Goal: Transaction & Acquisition: Purchase product/service

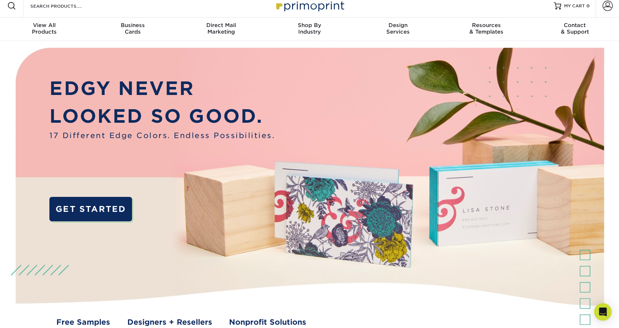
scroll to position [5, 0]
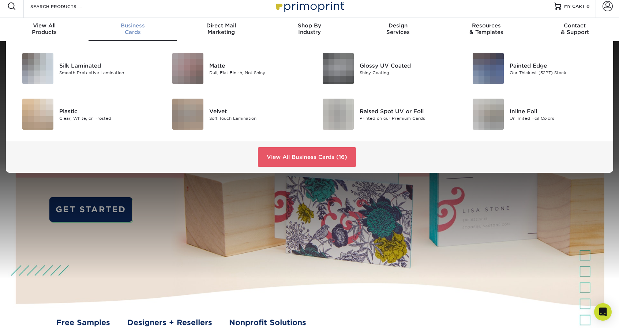
click at [130, 28] on span "Business" at bounding box center [132, 25] width 88 height 7
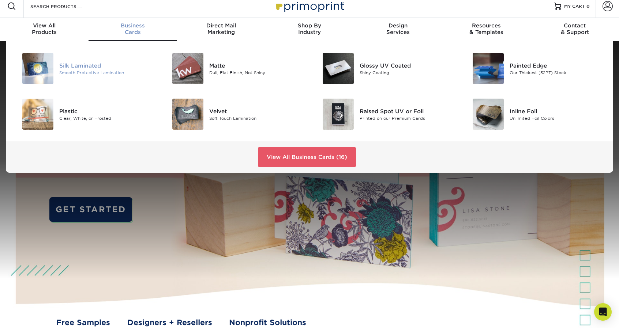
click at [108, 77] on div "Silk Laminated Smooth Protective Lamination" at bounding box center [109, 68] width 100 height 31
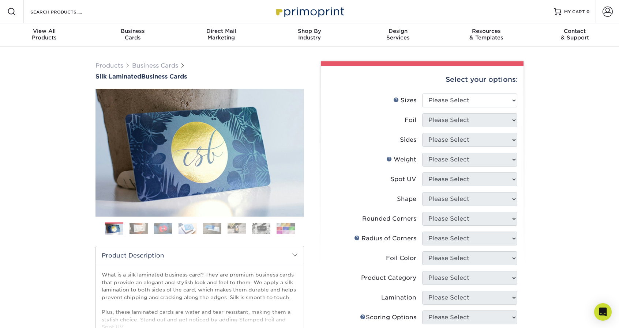
click at [148, 61] on span "Products Business Cards" at bounding box center [140, 65] width 90 height 9
click at [151, 68] on link "Business Cards" at bounding box center [155, 65] width 46 height 7
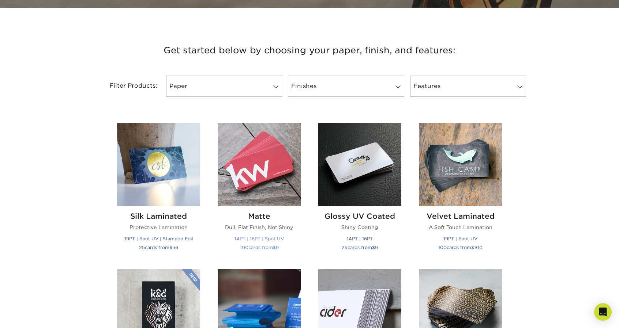
scroll to position [244, 0]
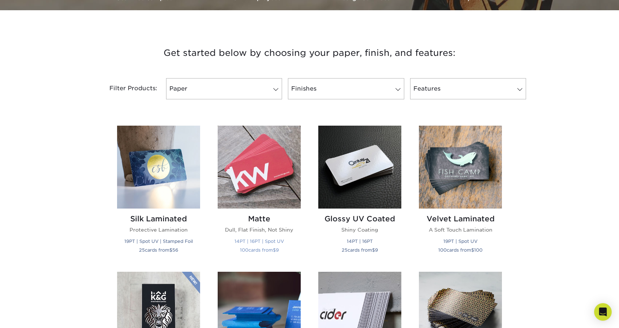
click at [273, 214] on div "Matte Dull, Flat Finish, Not Shiny 14PT | 16PT | Spot UV 100 cards from $ 9" at bounding box center [259, 236] width 83 height 54
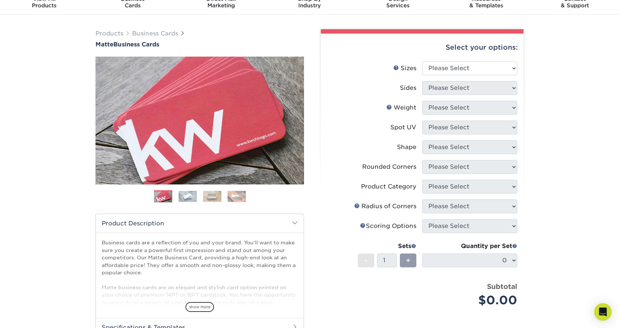
scroll to position [33, 0]
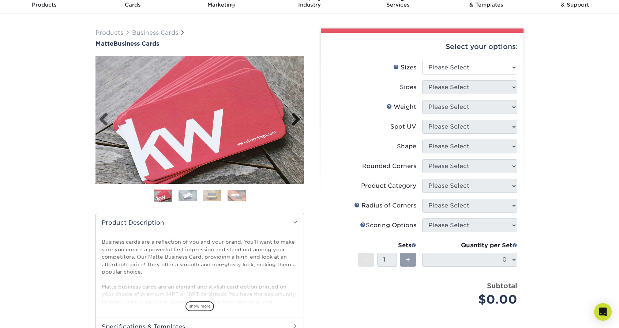
click at [299, 115] on link "Next" at bounding box center [293, 120] width 15 height 15
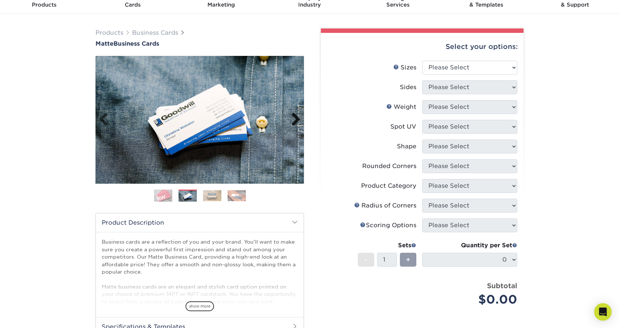
click at [299, 115] on link "Next" at bounding box center [293, 120] width 15 height 15
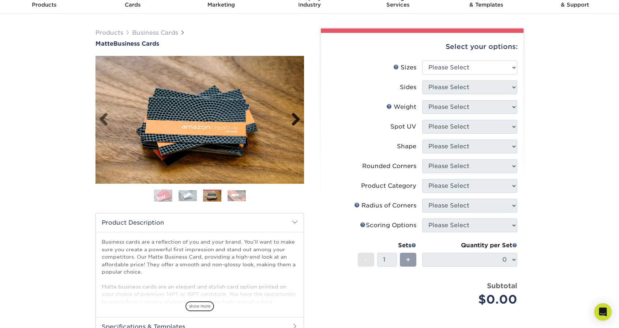
click at [299, 115] on link "Next" at bounding box center [293, 120] width 15 height 15
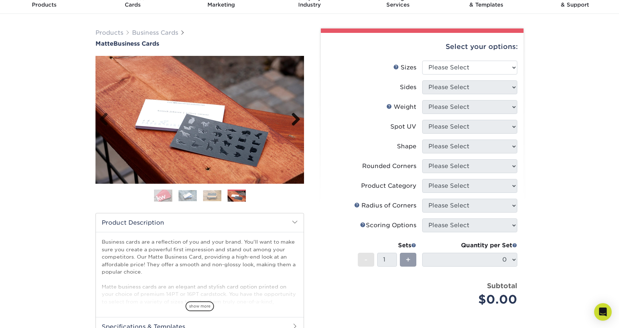
click at [299, 115] on link "Next" at bounding box center [293, 120] width 15 height 15
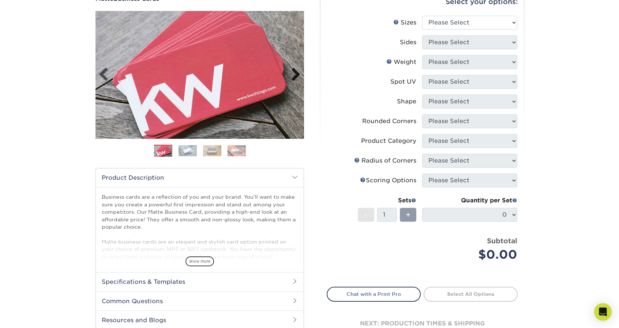
scroll to position [77, 0]
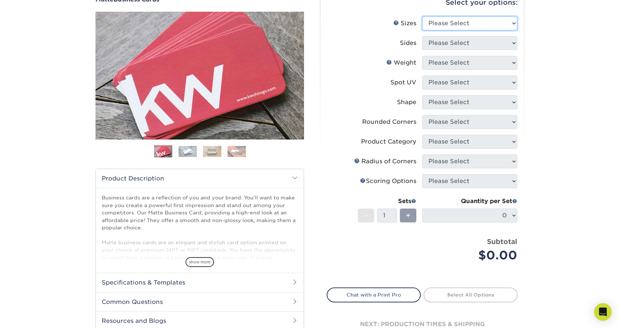
click at [458, 24] on select "Please Select 1.5" x 3.5" - Mini 1.75" x 3.5" - Mini 2" x 2" - Square 2" x 3" -…" at bounding box center [469, 23] width 95 height 14
select select "2.00x3.50"
click at [422, 16] on select "Please Select 1.5" x 3.5" - Mini 1.75" x 3.5" - Mini 2" x 2" - Square 2" x 3" -…" at bounding box center [469, 23] width 95 height 14
click at [449, 43] on select "Please Select Print Both Sides Print Front Only" at bounding box center [469, 43] width 95 height 14
select select "13abbda7-1d64-4f25-8bb2-c179b224825d"
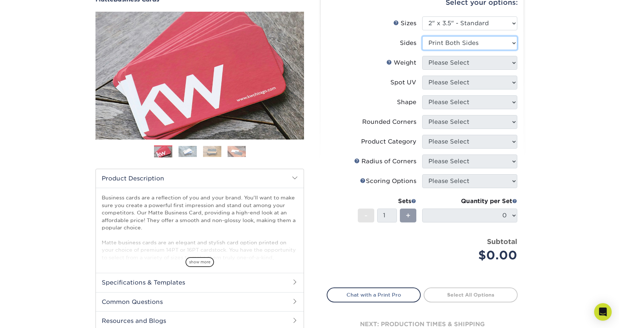
click at [422, 36] on select "Please Select Print Both Sides Print Front Only" at bounding box center [469, 43] width 95 height 14
click at [445, 68] on select "Please Select 16PT 14PT" at bounding box center [469, 63] width 95 height 14
select select "16PT"
click at [422, 56] on select "Please Select 16PT 14PT" at bounding box center [469, 63] width 95 height 14
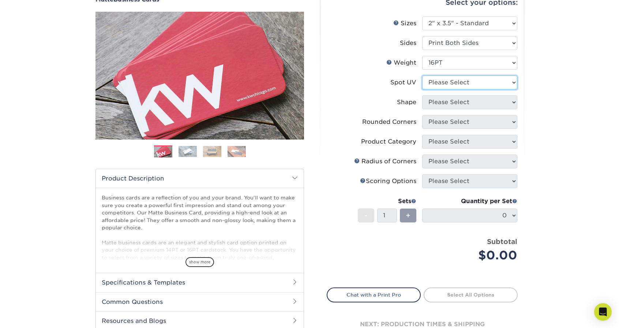
click at [442, 83] on select "Please Select No Spot UV Front and Back (Both Sides) Front Only Back Only" at bounding box center [469, 83] width 95 height 14
click at [388, 59] on link "Weight Help" at bounding box center [389, 62] width 6 height 6
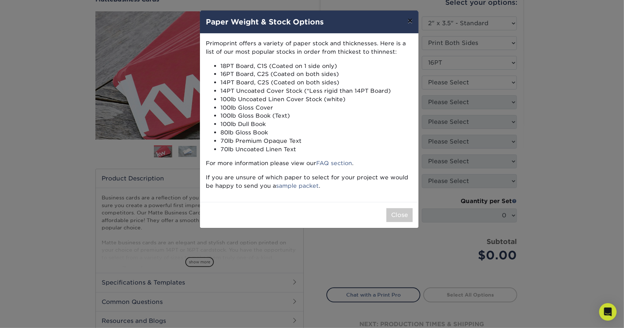
click at [413, 23] on button "×" at bounding box center [410, 21] width 17 height 20
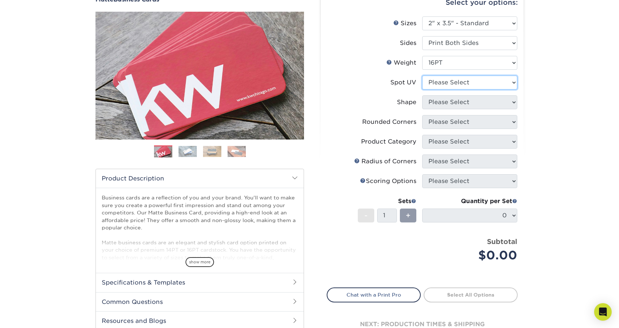
click at [460, 86] on select "Please Select No Spot UV Front and Back (Both Sides) Front Only Back Only" at bounding box center [469, 83] width 95 height 14
select select "3"
click at [422, 76] on select "Please Select No Spot UV Front and Back (Both Sides) Front Only Back Only" at bounding box center [469, 83] width 95 height 14
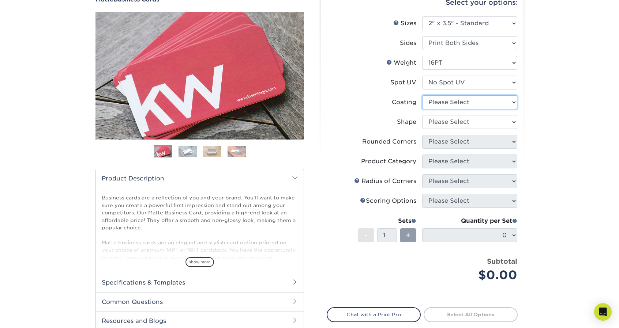
click at [453, 103] on select at bounding box center [469, 102] width 95 height 14
click at [447, 131] on li "Shape Please Select Standard Oval" at bounding box center [422, 125] width 190 height 20
click at [442, 107] on select at bounding box center [469, 102] width 95 height 14
select select "121bb7b5-3b4d-429f-bd8d-bbf80e953313"
click at [422, 95] on select at bounding box center [469, 102] width 95 height 14
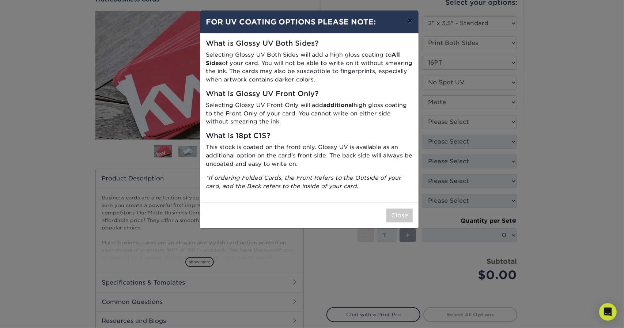
click at [407, 28] on button "×" at bounding box center [410, 21] width 17 height 20
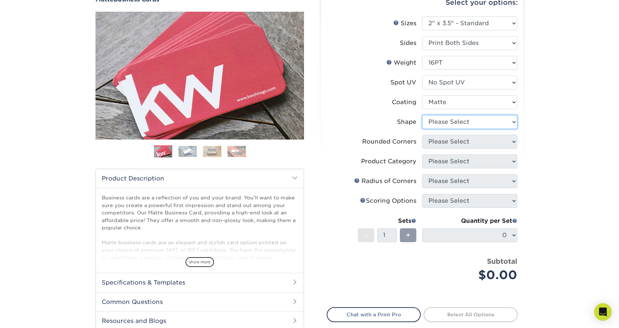
click at [436, 121] on select "Please Select Standard Oval" at bounding box center [469, 122] width 95 height 14
select select "standard"
click at [422, 115] on select "Please Select Standard Oval" at bounding box center [469, 122] width 95 height 14
click at [432, 139] on select "Please Select Yes - Round 2 Corners Yes - Round 4 Corners No" at bounding box center [469, 142] width 95 height 14
select select "0"
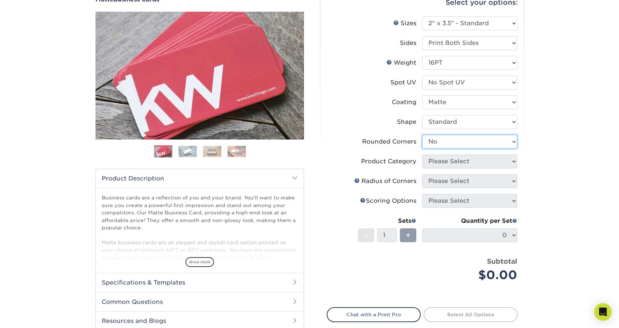
click at [422, 135] on select "Please Select Yes - Round 2 Corners Yes - Round 4 Corners No" at bounding box center [469, 142] width 95 height 14
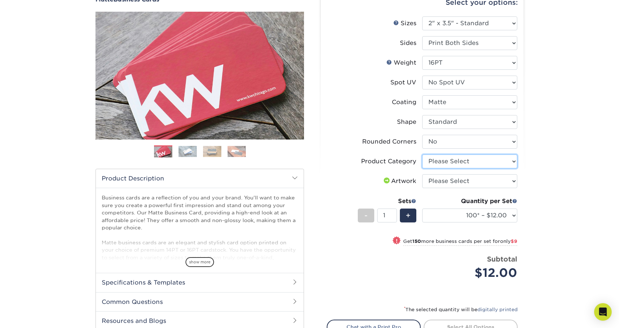
click at [466, 158] on select "Please Select Business Cards" at bounding box center [469, 162] width 95 height 14
select select "3b5148f1-0588-4f88-a218-97bcfdce65c1"
click at [422, 155] on select "Please Select Business Cards" at bounding box center [469, 162] width 95 height 14
click at [467, 183] on select "Please Select I will upload files I need a design - $100" at bounding box center [469, 181] width 95 height 14
select select "upload"
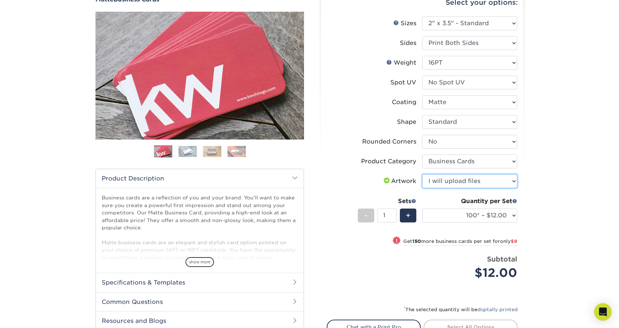
click at [422, 174] on select "Please Select I will upload files I need a design - $100" at bounding box center [469, 181] width 95 height 14
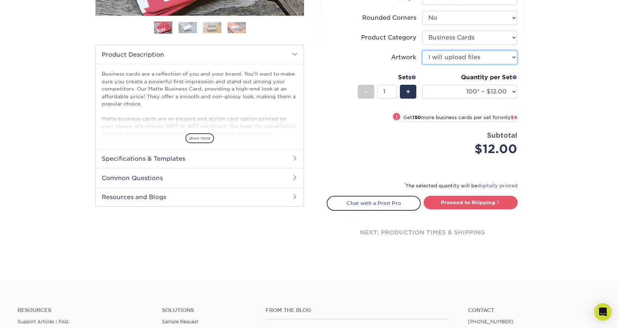
scroll to position [201, 0]
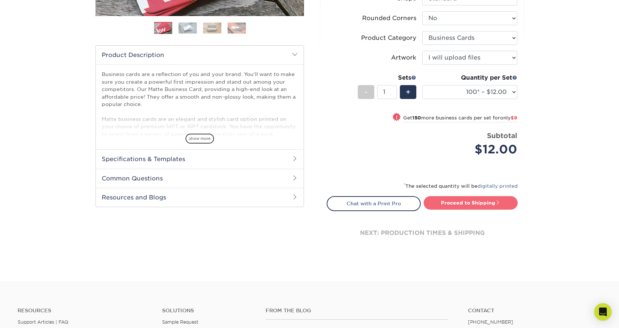
click at [475, 199] on link "Proceed to Shipping" at bounding box center [470, 202] width 94 height 13
type input "Set 1"
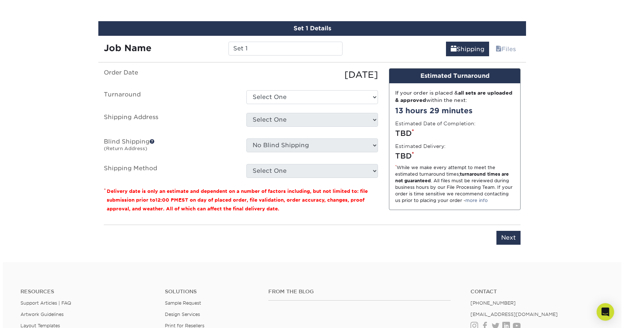
scroll to position [417, 0]
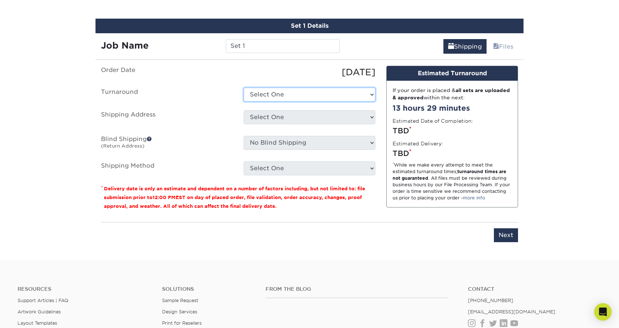
click at [296, 88] on select "Select One 2-4 Business Days 2 Day Next Business Day" at bounding box center [309, 95] width 132 height 14
select select "47dbf4b1-3bfd-4687-b793-fcd3ee179f06"
click at [243, 88] on select "Select One 2-4 Business Days 2 Day Next Business Day" at bounding box center [309, 95] width 132 height 14
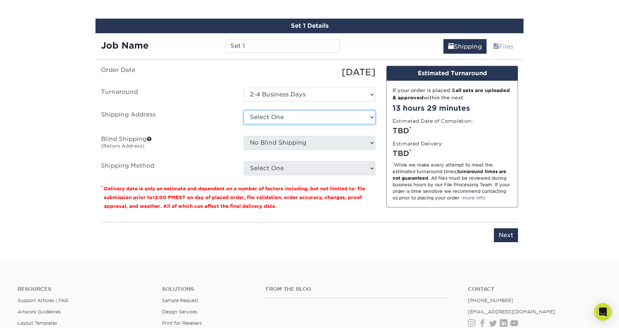
click at [292, 117] on select "Select One + Add New Address - Login" at bounding box center [309, 117] width 132 height 14
click at [198, 122] on label "Shipping Address" at bounding box center [166, 118] width 143 height 17
click at [256, 117] on select "Select One + Add New Address - Login" at bounding box center [309, 117] width 132 height 14
click at [243, 110] on select "Select One + Add New Address - Login" at bounding box center [309, 117] width 132 height 14
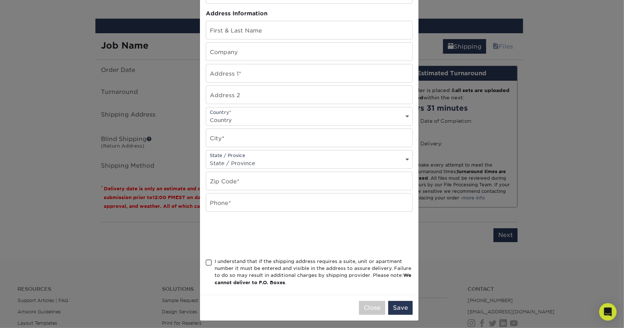
scroll to position [65, 0]
click at [371, 302] on button "Close" at bounding box center [372, 309] width 26 height 14
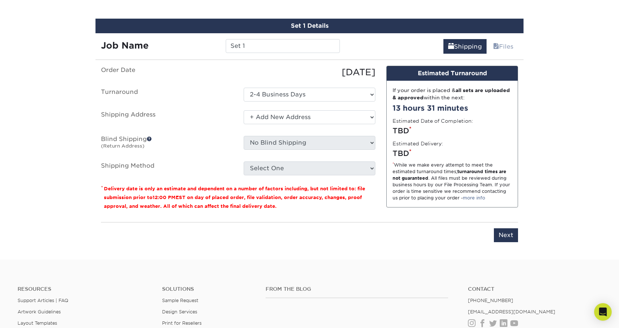
click at [152, 139] on span at bounding box center [149, 138] width 5 height 5
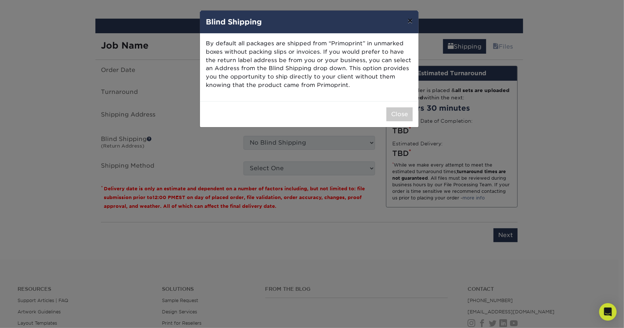
click at [411, 24] on button "×" at bounding box center [410, 21] width 17 height 20
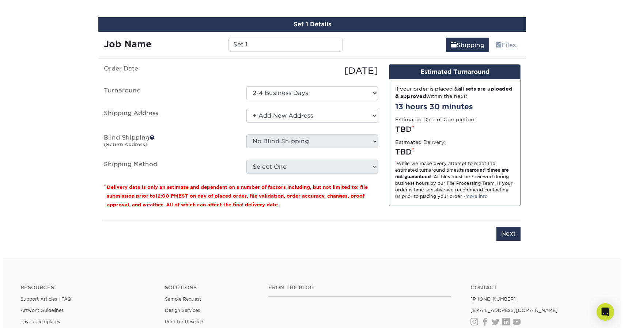
scroll to position [418, 0]
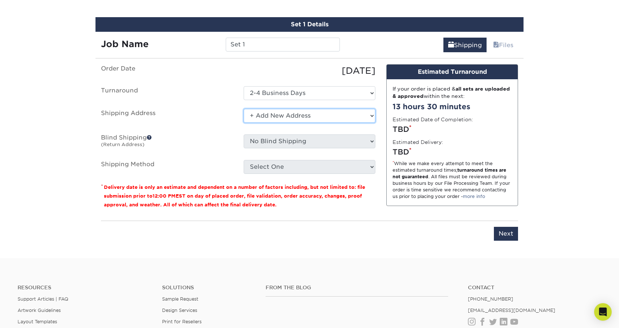
click at [295, 111] on select "Select One + Add New Address - Login" at bounding box center [309, 116] width 132 height 14
click at [243, 109] on select "Select One + Add New Address - Login" at bounding box center [309, 116] width 132 height 14
click at [290, 117] on select "Select One + Add New Address - Login" at bounding box center [309, 116] width 132 height 14
click at [243, 109] on select "Select One + Add New Address - Login" at bounding box center [309, 116] width 132 height 14
click at [285, 118] on select "Select One + Add New Address - Login" at bounding box center [309, 116] width 132 height 14
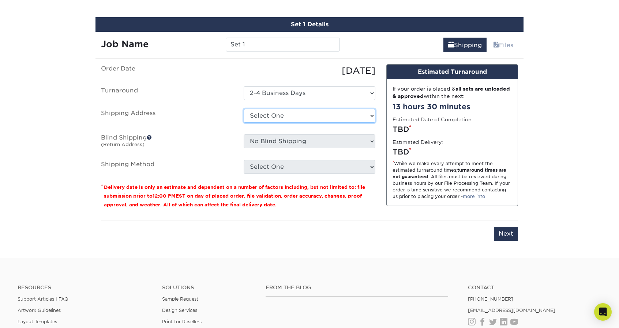
select select "newaddress"
click at [243, 109] on select "Select One + Add New Address - Login" at bounding box center [309, 116] width 132 height 14
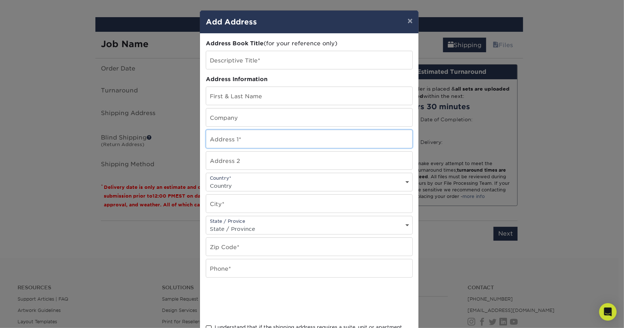
click at [263, 136] on input "text" at bounding box center [309, 139] width 206 height 18
click at [248, 142] on input "733" at bounding box center [309, 139] width 206 height 18
type input "733 Plantation Rd"
click at [243, 178] on div "Country* Country United States Canada ----------------------------- Afghanistan…" at bounding box center [309, 182] width 207 height 19
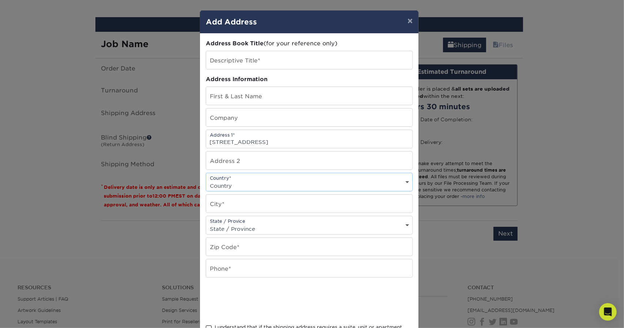
click at [238, 188] on select "Country United States Canada ----------------------------- Afghanistan Albania …" at bounding box center [309, 186] width 206 height 11
click at [238, 187] on select "Country United States Canada ----------------------------- Afghanistan Albania …" at bounding box center [309, 186] width 206 height 11
select select "US"
click at [206, 181] on select "Country United States Canada ----------------------------- Afghanistan Albania …" at bounding box center [309, 186] width 206 height 11
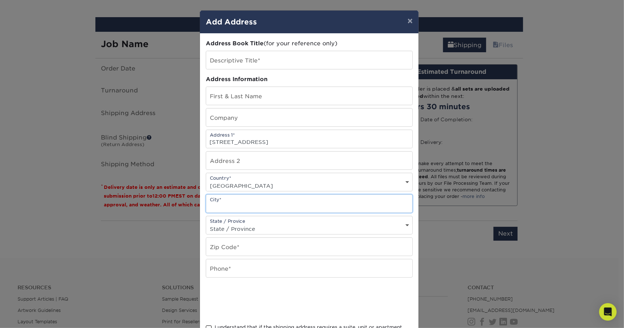
click at [260, 197] on input "text" at bounding box center [309, 204] width 206 height 18
type input "Maize"
click at [250, 229] on select "State / Province Alabama Alaska Arizona Arkansas California Colorado Connecticu…" at bounding box center [309, 229] width 206 height 11
select select "KS"
click at [206, 224] on select "State / Province Alabama Alaska Arizona Arkansas California Colorado Connecticu…" at bounding box center [309, 229] width 206 height 11
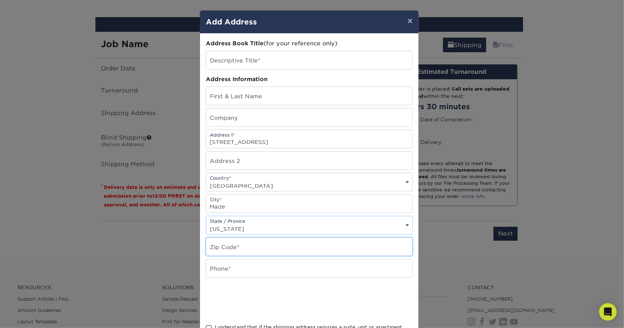
click at [234, 247] on input "text" at bounding box center [309, 247] width 206 height 18
type input "67101"
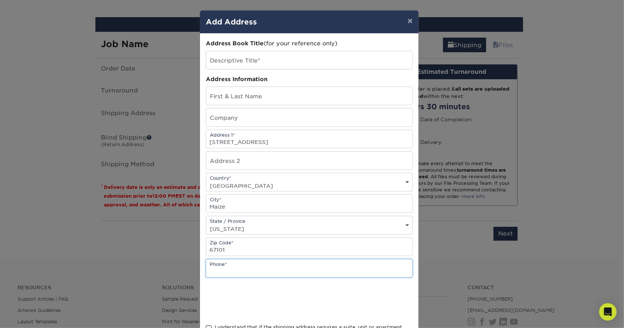
click at [235, 271] on input "text" at bounding box center [309, 269] width 206 height 18
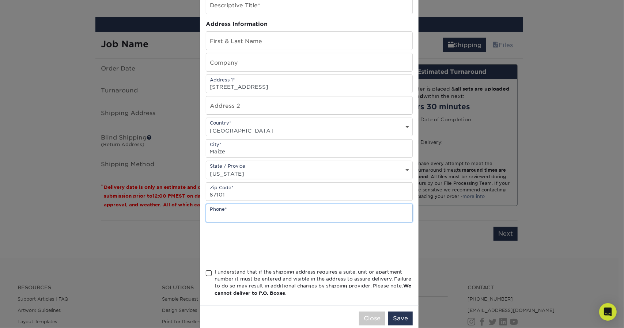
scroll to position [56, 0]
click at [207, 210] on input "641 6880" at bounding box center [309, 212] width 206 height 18
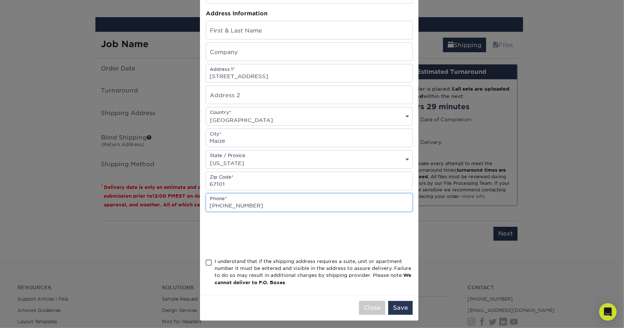
scroll to position [66, 0]
type input "316 641 6880"
click at [206, 263] on span at bounding box center [209, 263] width 6 height 7
click at [0, 0] on input "I understand that if the shipping address requires a suite, unit or apartment n…" at bounding box center [0, 0] width 0 height 0
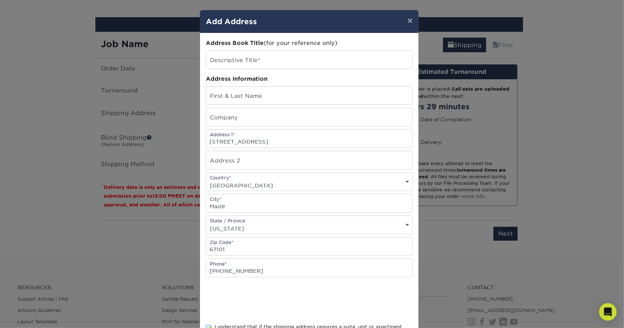
scroll to position [1, 0]
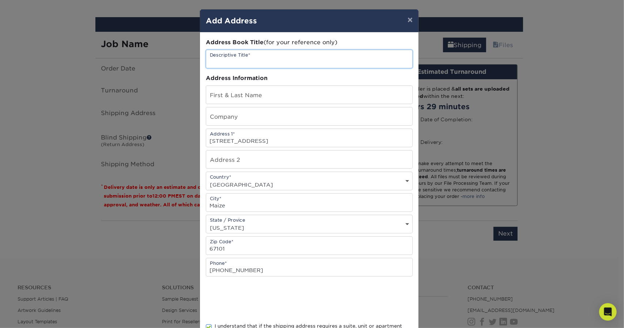
click at [303, 64] on input "text" at bounding box center [309, 59] width 206 height 18
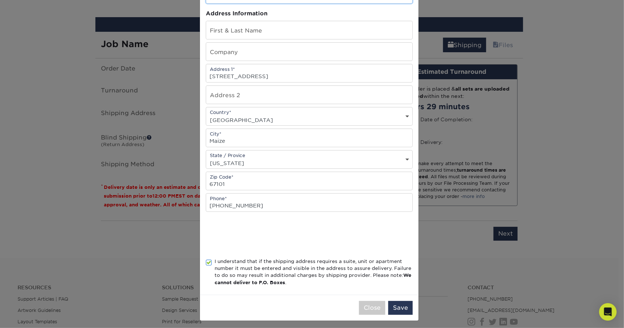
scroll to position [66, 0]
type input "Michelle"
click at [404, 308] on button "Save" at bounding box center [400, 308] width 24 height 14
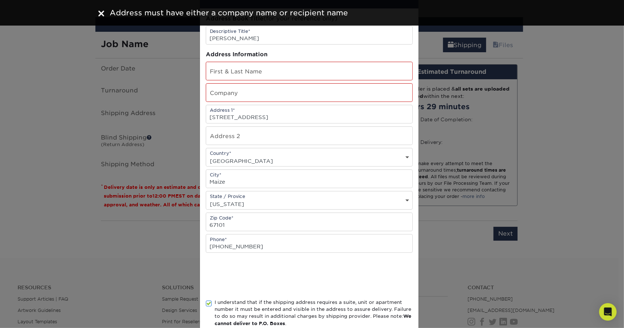
scroll to position [20, 0]
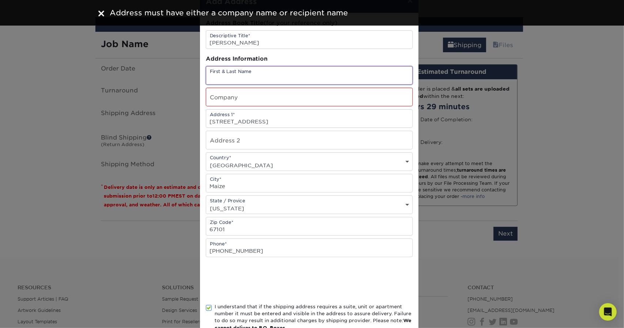
click at [247, 73] on input "text" at bounding box center [309, 76] width 206 height 18
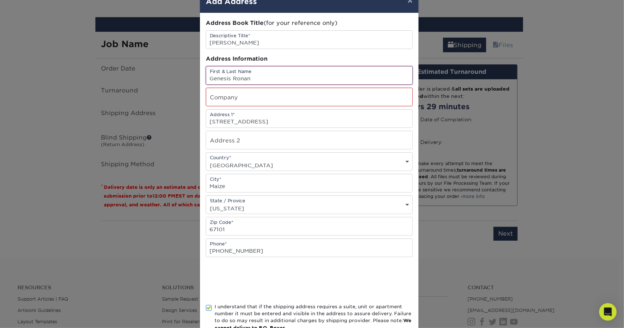
scroll to position [66, 0]
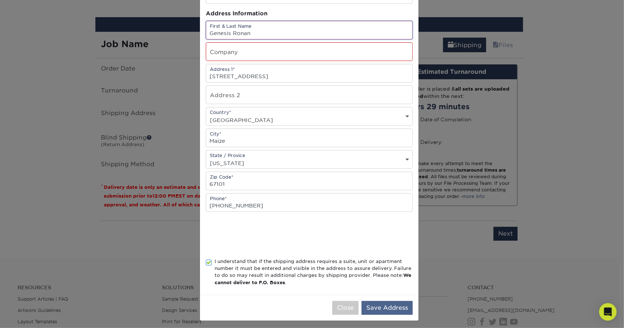
type input "Genesis Ronan"
click at [396, 301] on button "Save Address" at bounding box center [387, 308] width 51 height 14
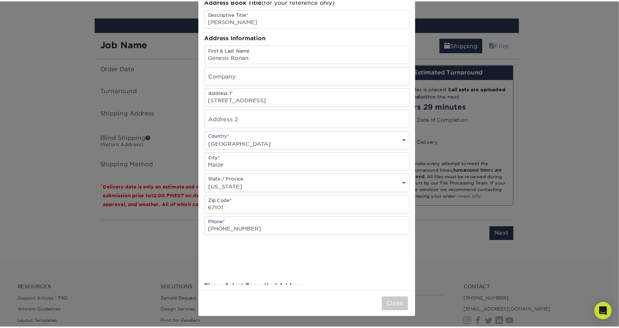
scroll to position [0, 0]
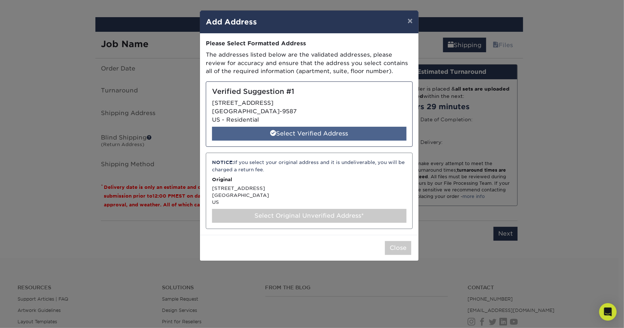
click at [331, 133] on div "Select Verified Address" at bounding box center [309, 134] width 194 height 14
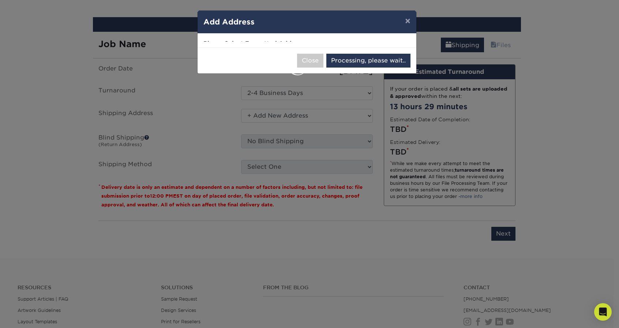
select select "285641"
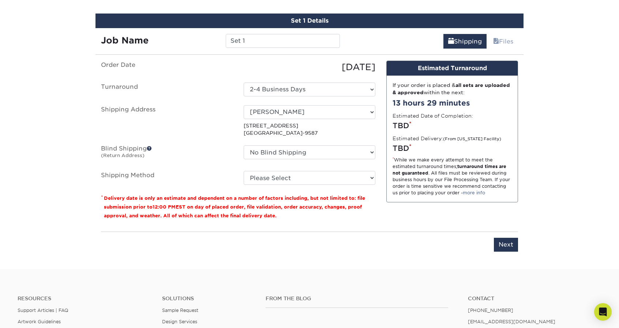
scroll to position [423, 0]
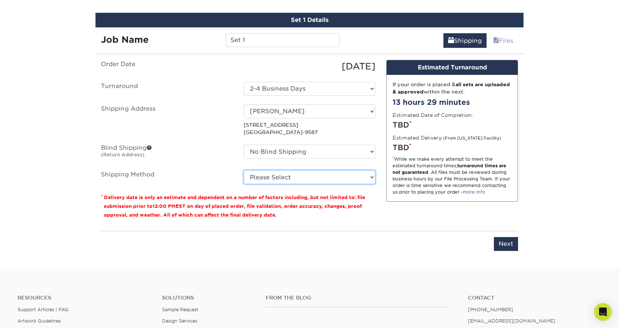
click at [275, 175] on select "Please Select Ground Shipping (+$7.84) 3 Day Shipping Service (+$20.04) 2 Day A…" at bounding box center [309, 177] width 132 height 14
select select "03"
click at [243, 170] on select "Please Select Ground Shipping (+$7.84) 3 Day Shipping Service (+$20.04) 2 Day A…" at bounding box center [309, 177] width 132 height 14
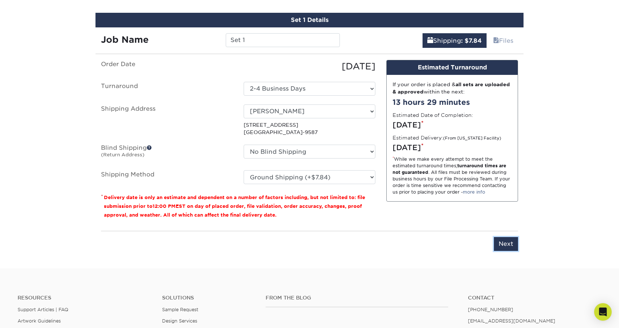
click at [509, 237] on input "Next" at bounding box center [506, 244] width 24 height 14
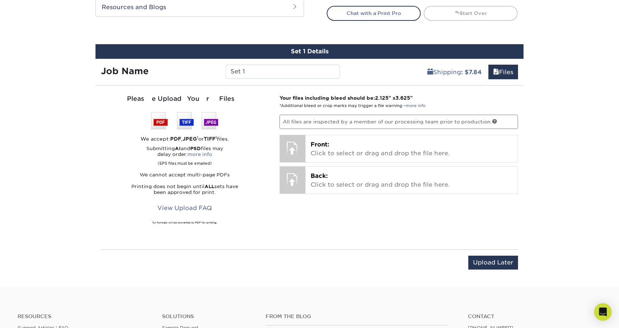
scroll to position [391, 0]
click at [486, 262] on input "Upload Later" at bounding box center [493, 263] width 50 height 14
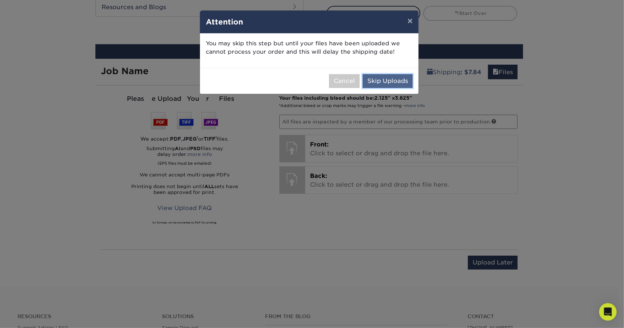
click at [377, 79] on button "Skip Uploads" at bounding box center [388, 81] width 50 height 14
